Goal: Check status: Check status

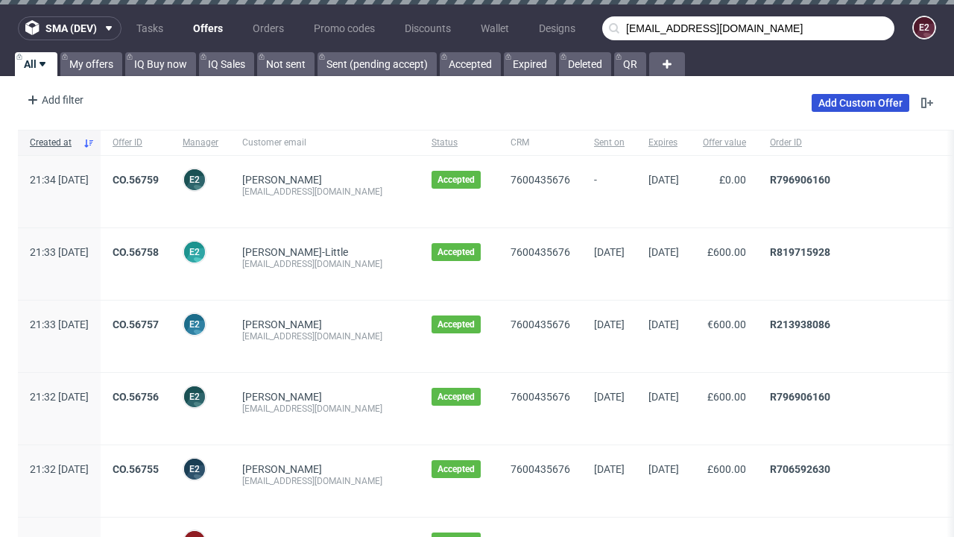
type input "[EMAIL_ADDRESS][DOMAIN_NAME]"
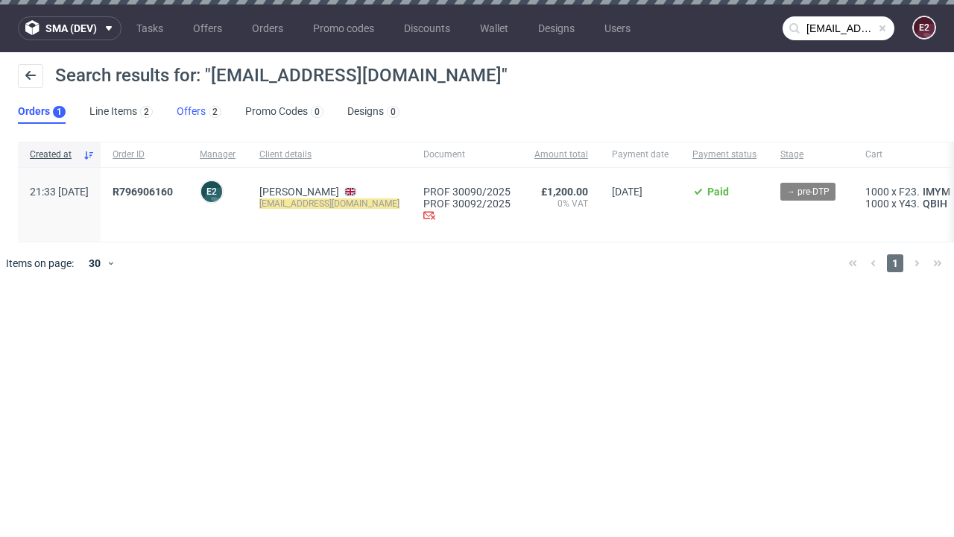
click at [199, 112] on link "Offers 2" at bounding box center [199, 112] width 45 height 24
